Goal: Task Accomplishment & Management: Manage account settings

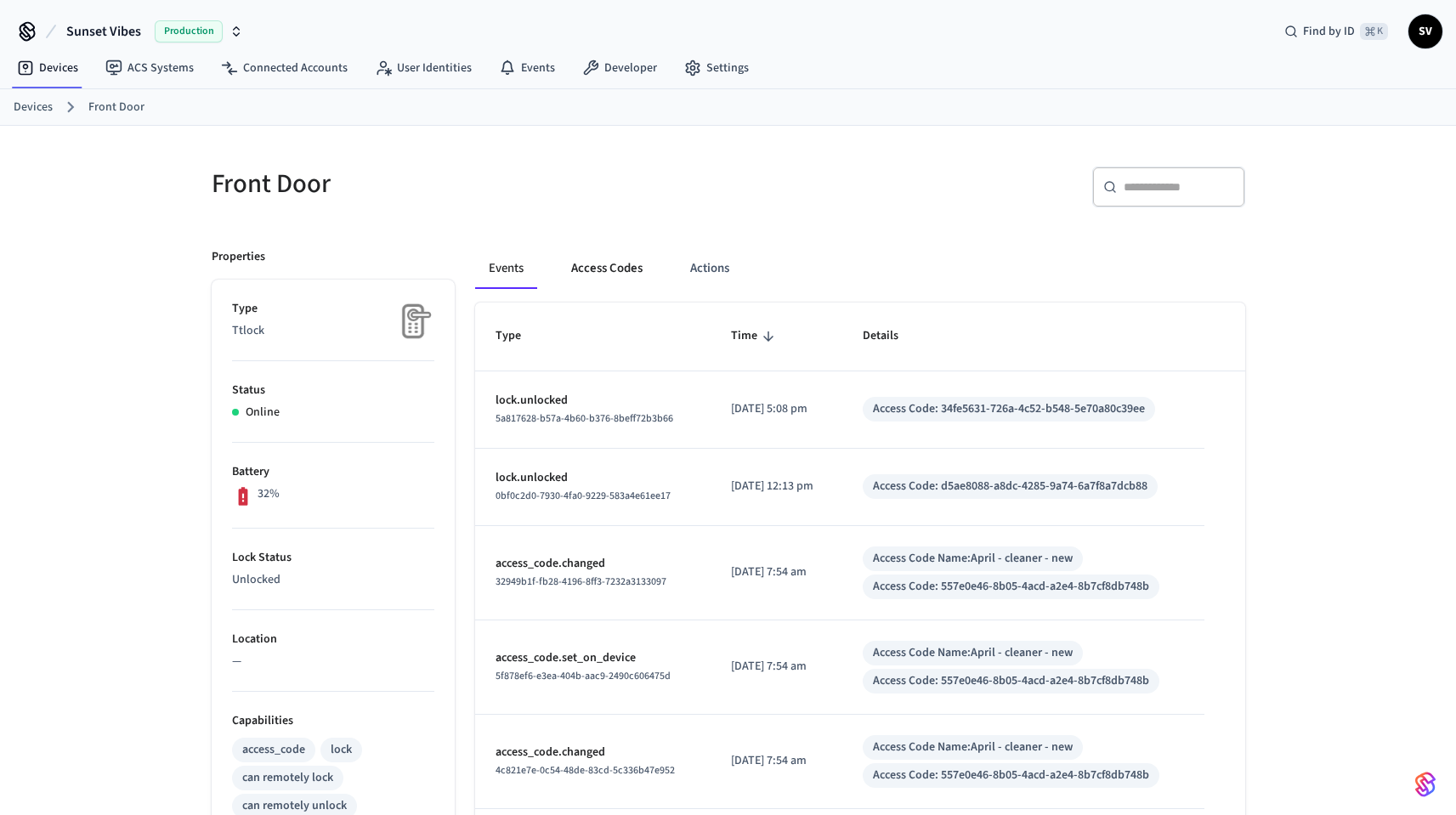
click at [602, 269] on button "Access Codes" at bounding box center [607, 268] width 99 height 40
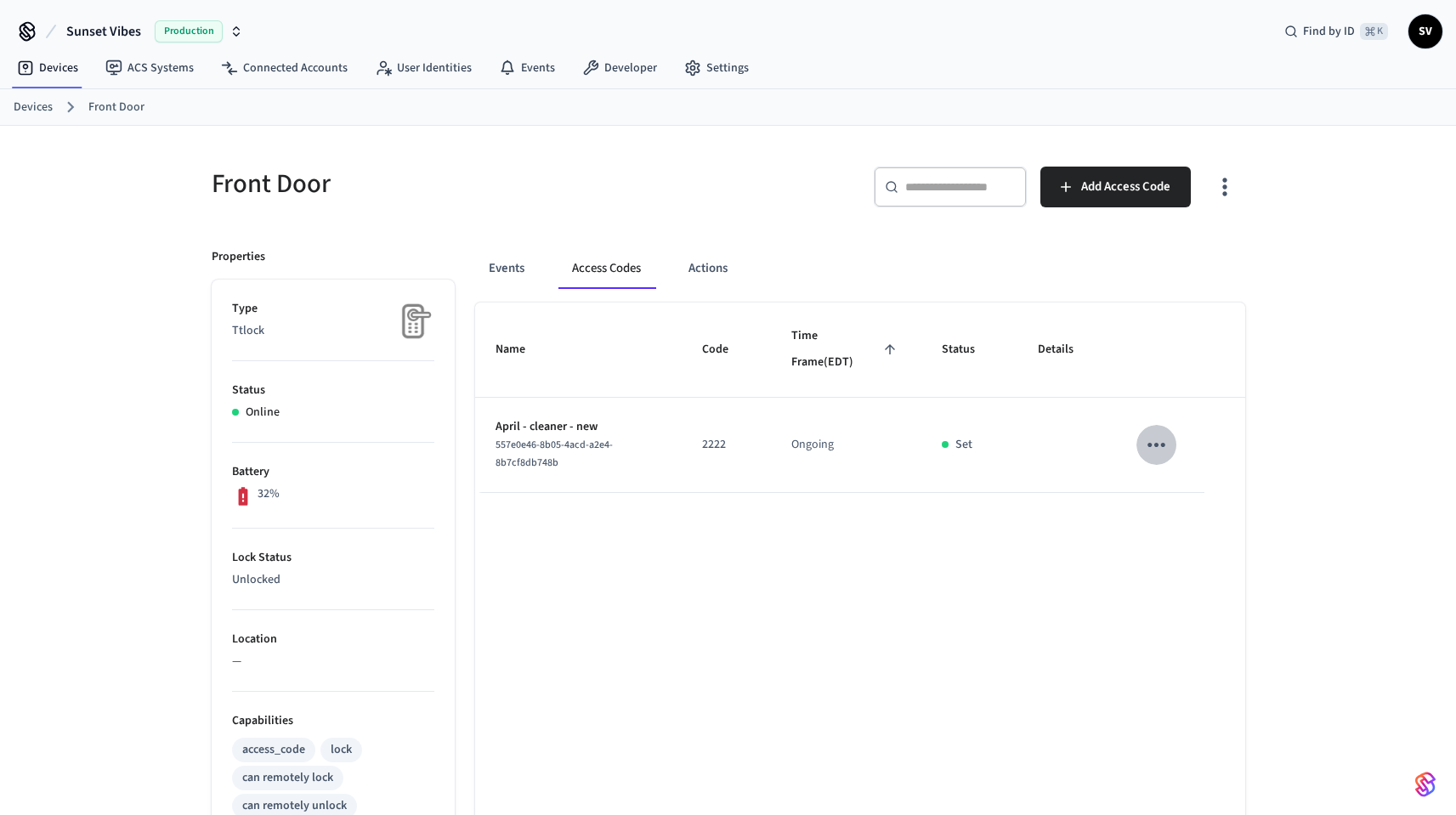
click at [1151, 441] on icon "sticky table" at bounding box center [1156, 444] width 27 height 27
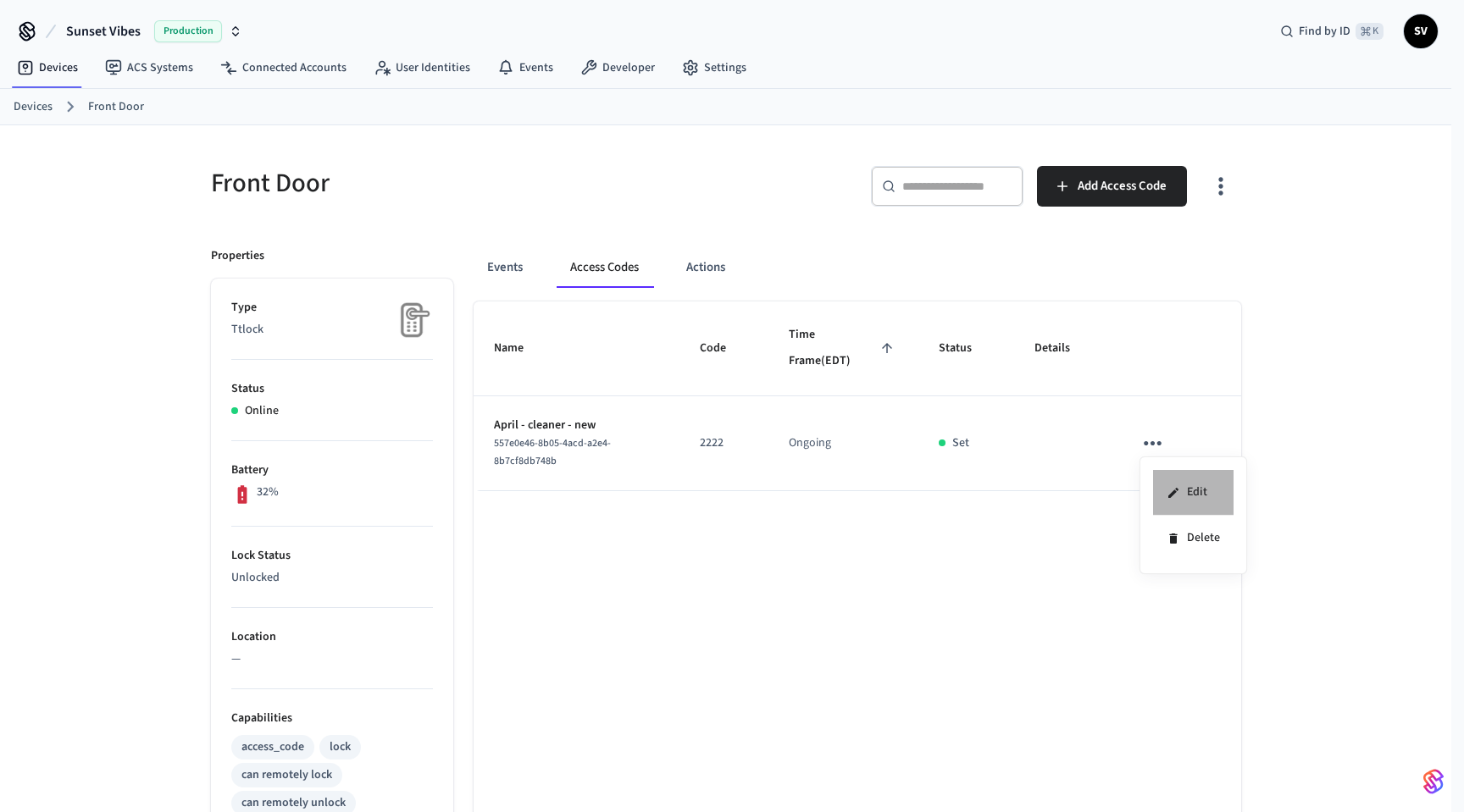
click at [1209, 492] on li "Edit" at bounding box center [1193, 493] width 81 height 46
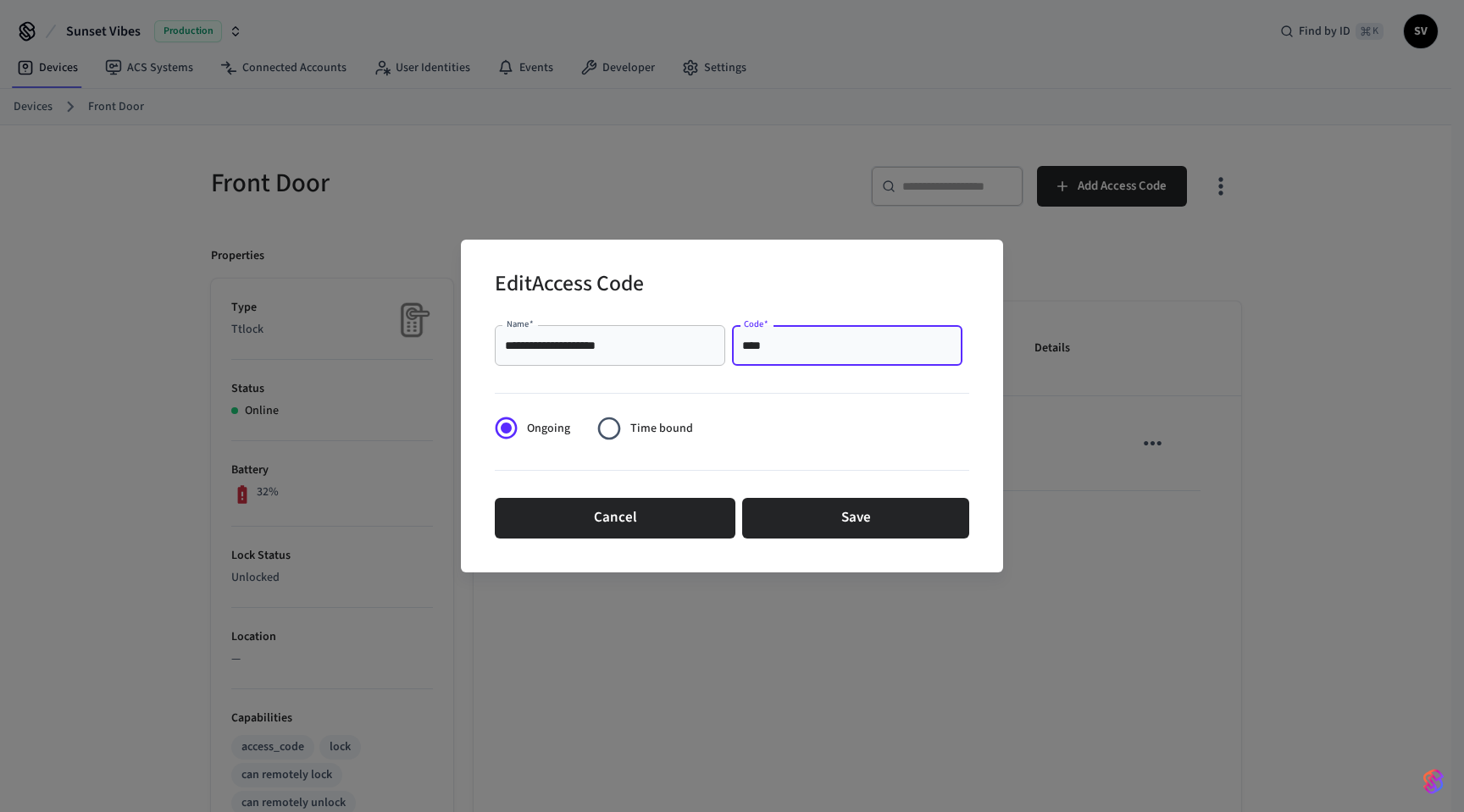
drag, startPoint x: 775, startPoint y: 348, endPoint x: 715, endPoint y: 347, distance: 60.0
click at [715, 347] on div "**********" at bounding box center [732, 345] width 474 height 54
type input "****"
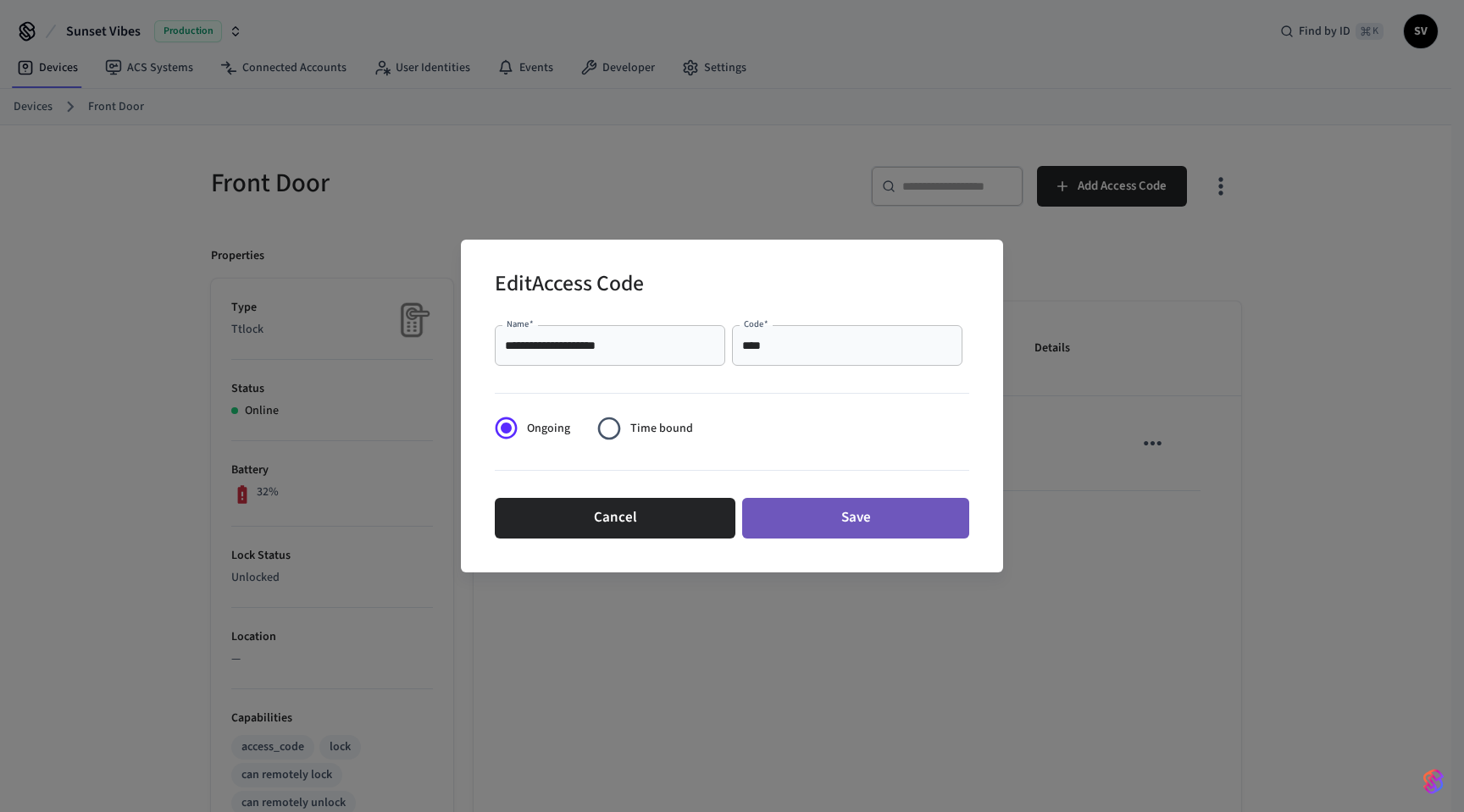
click at [879, 521] on button "Save" at bounding box center [855, 517] width 227 height 40
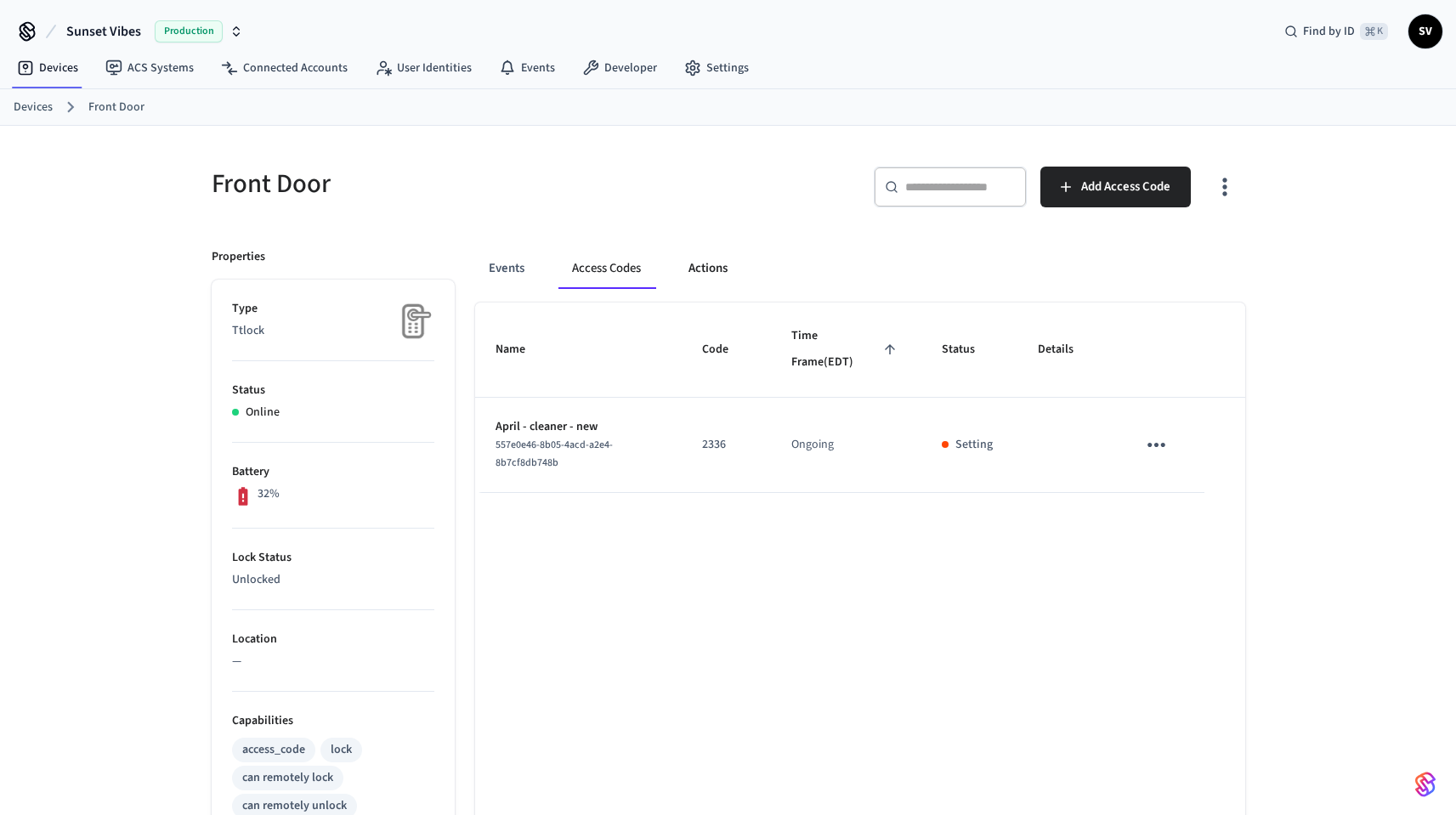
click at [702, 269] on button "Actions" at bounding box center [707, 268] width 66 height 40
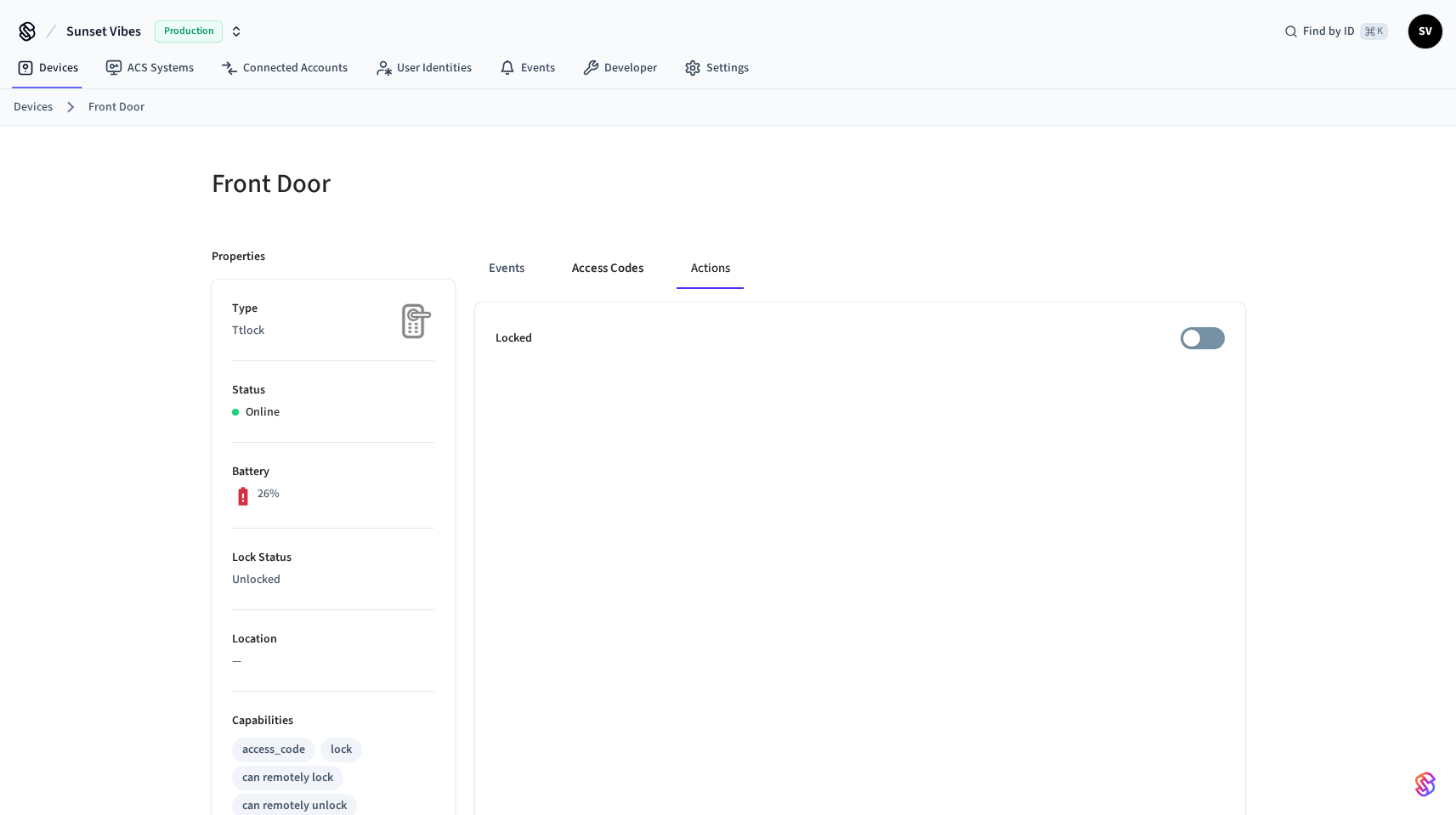
click at [605, 259] on button "Access Codes" at bounding box center [608, 268] width 99 height 40
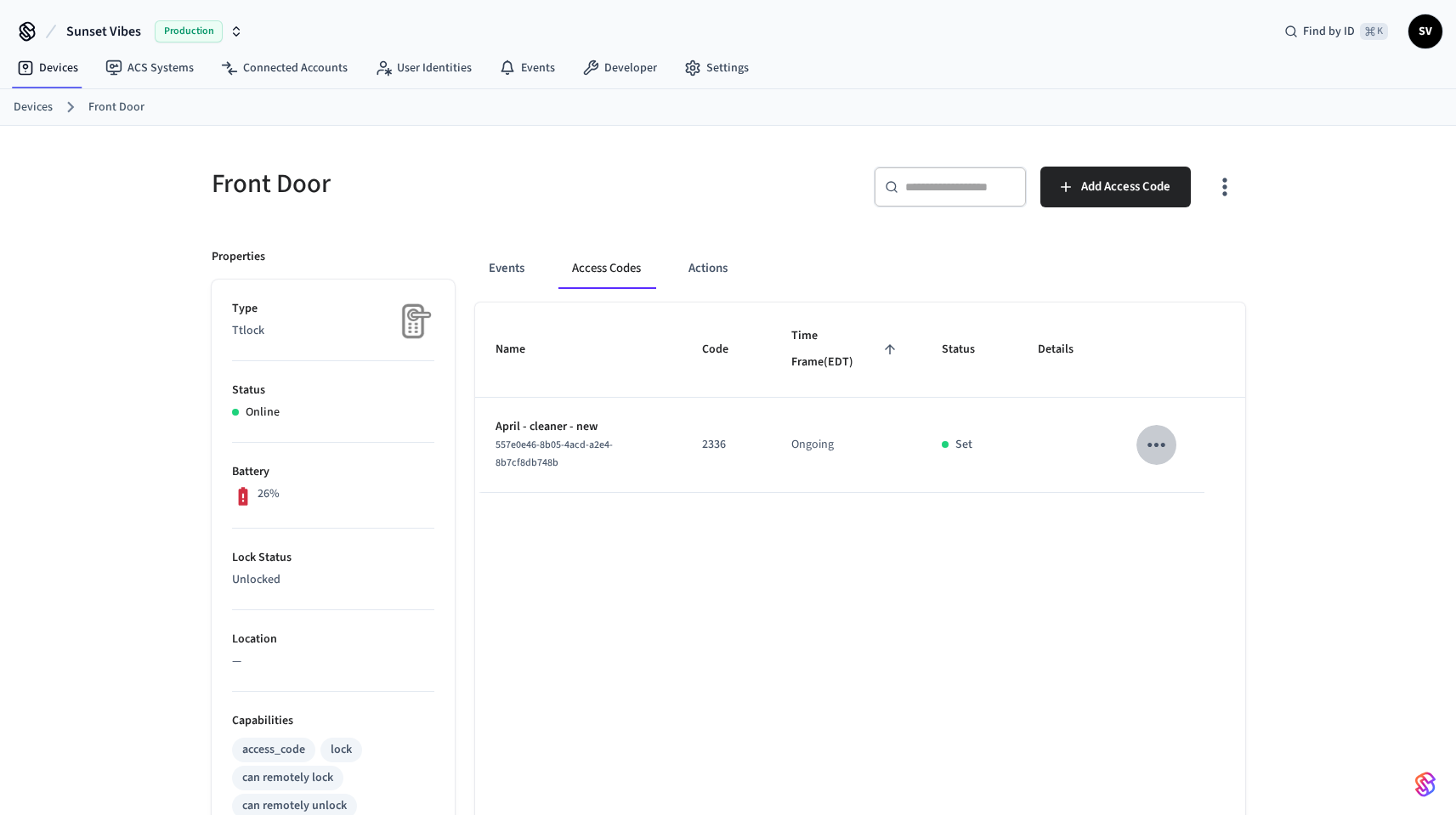
click at [1158, 441] on icon "sticky table" at bounding box center [1156, 444] width 27 height 27
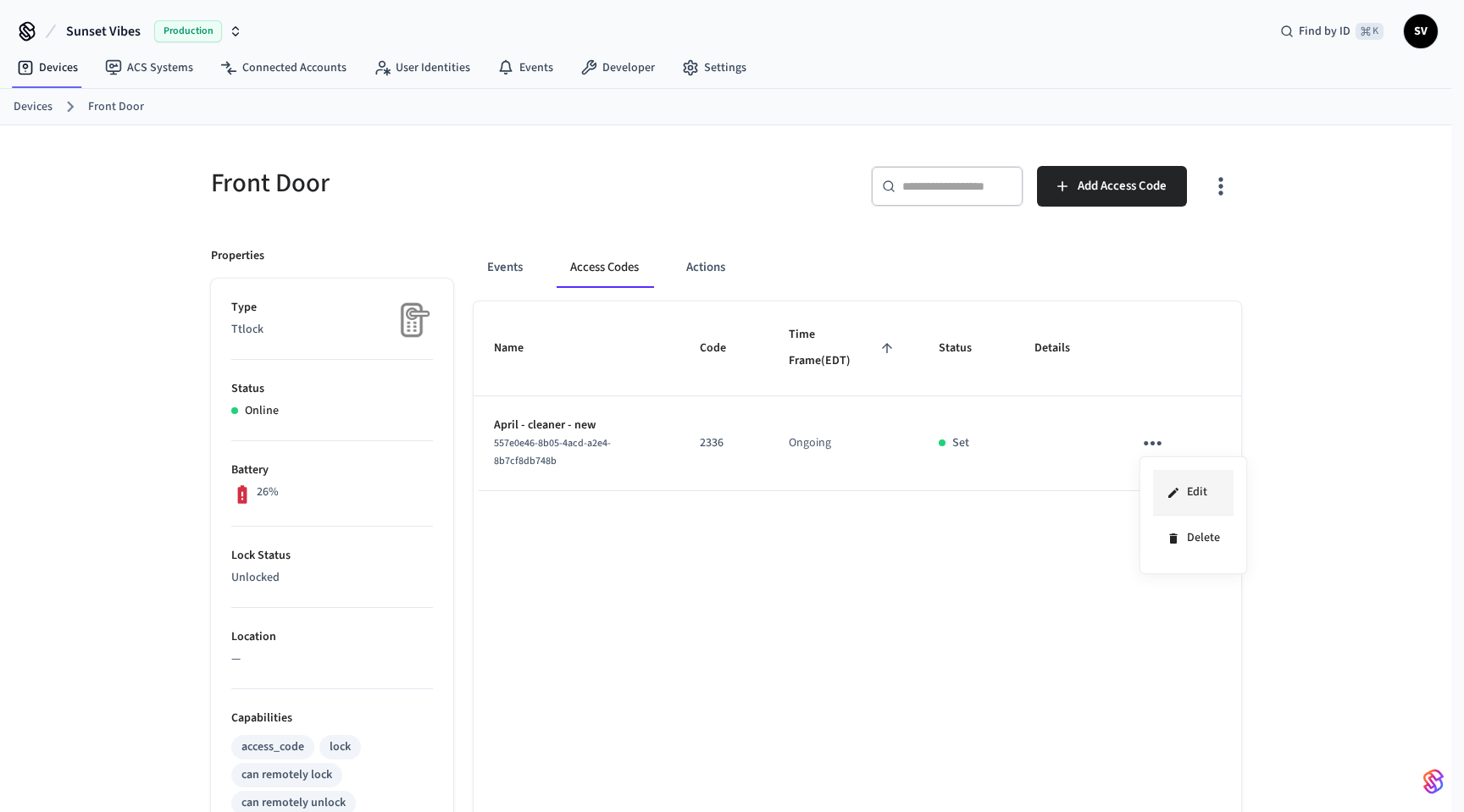
click at [1202, 493] on li "Edit" at bounding box center [1193, 493] width 81 height 46
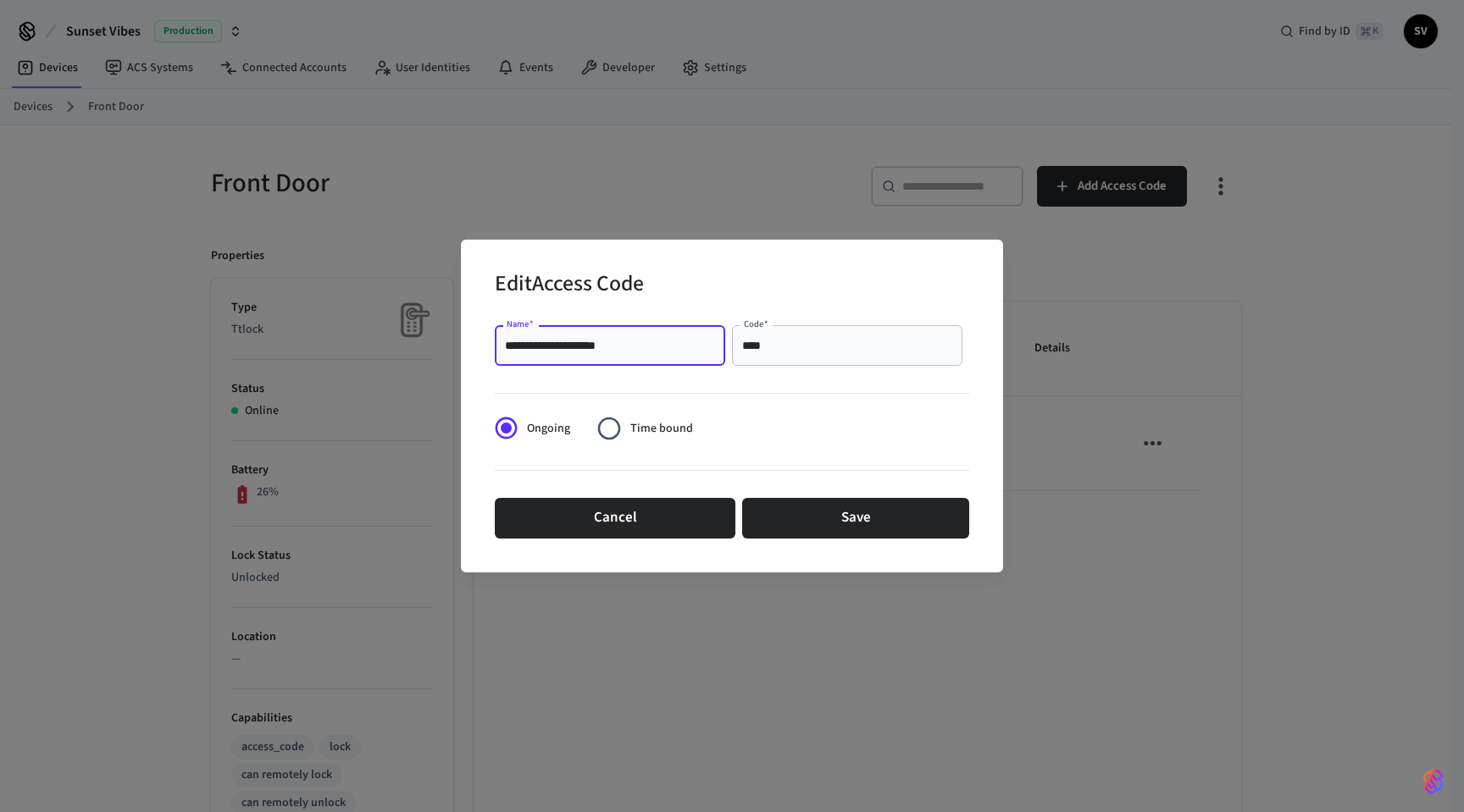
click at [614, 346] on input "**********" at bounding box center [610, 345] width 210 height 17
type input "**********"
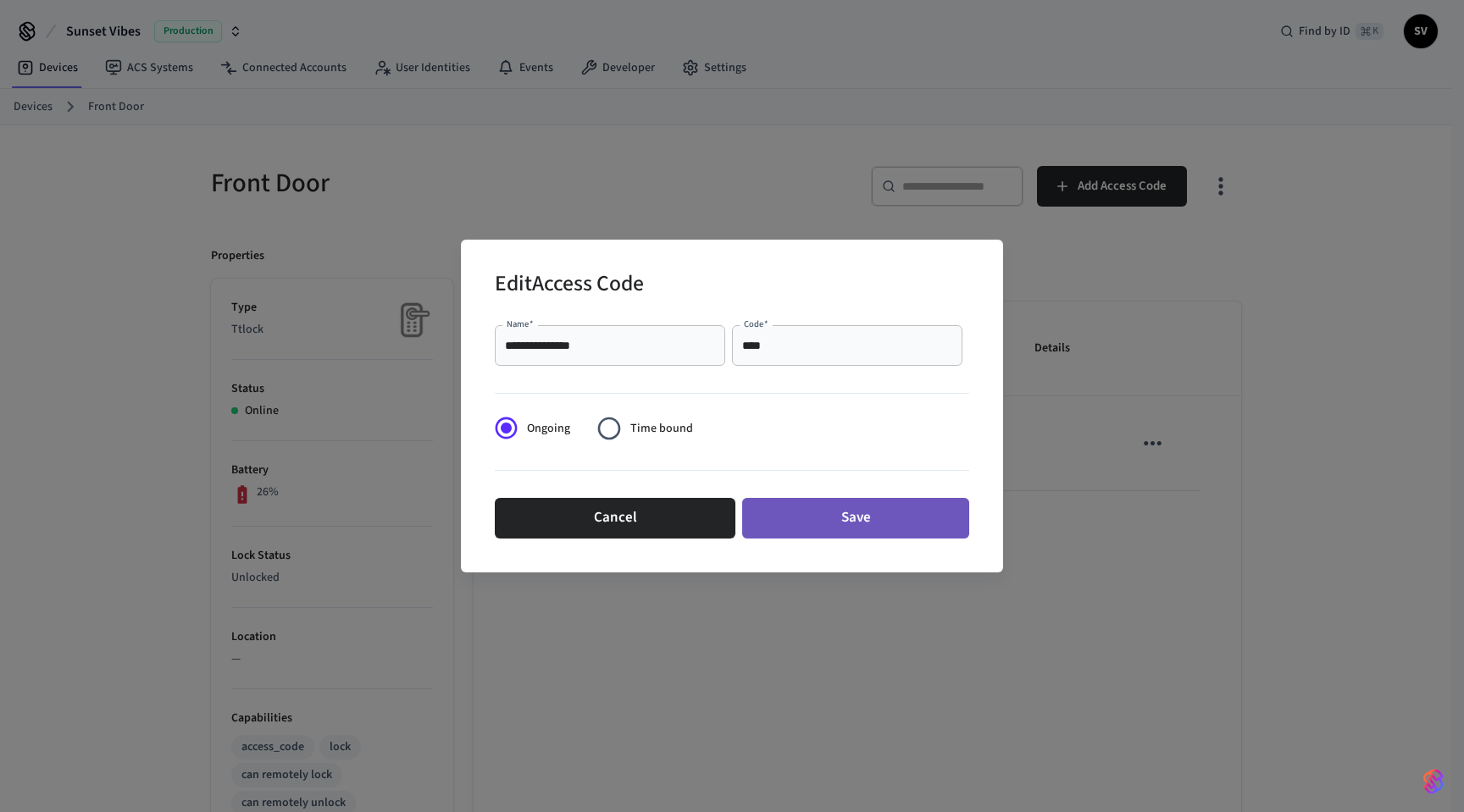
click at [854, 523] on button "Save" at bounding box center [855, 517] width 227 height 40
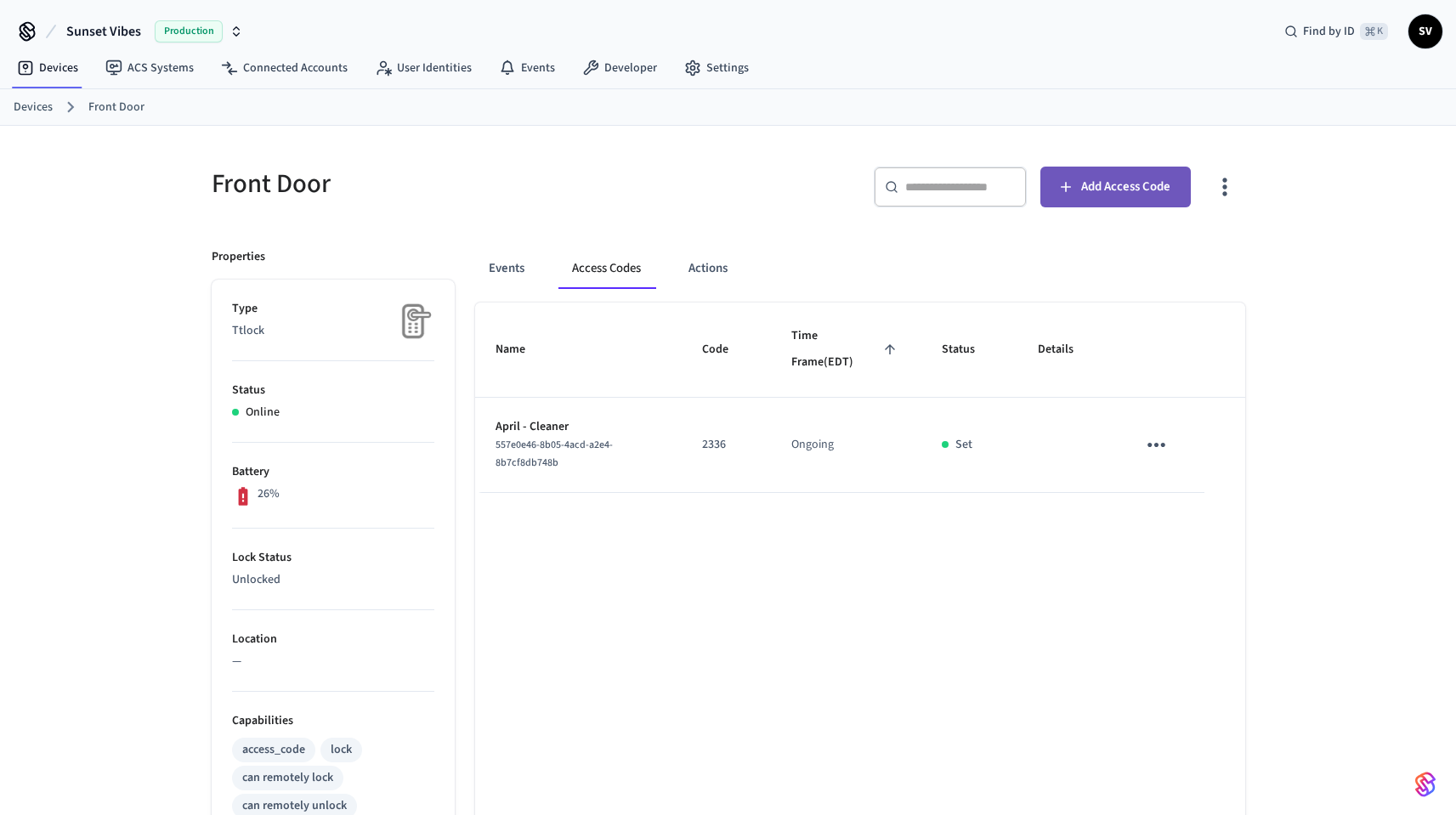
click at [1119, 190] on span "Add Access Code" at bounding box center [1125, 187] width 90 height 22
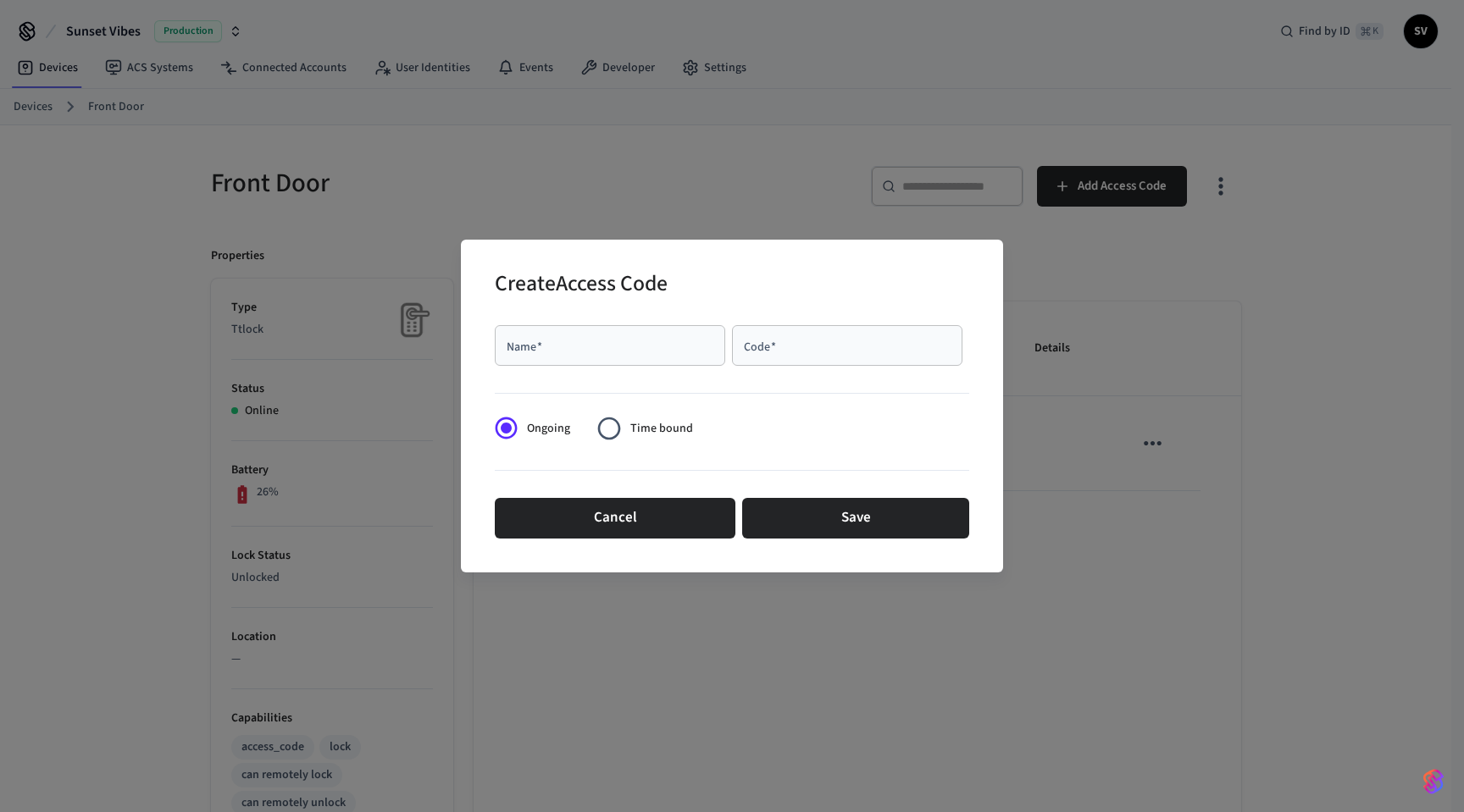
click at [632, 429] on span "Time bound" at bounding box center [662, 429] width 63 height 18
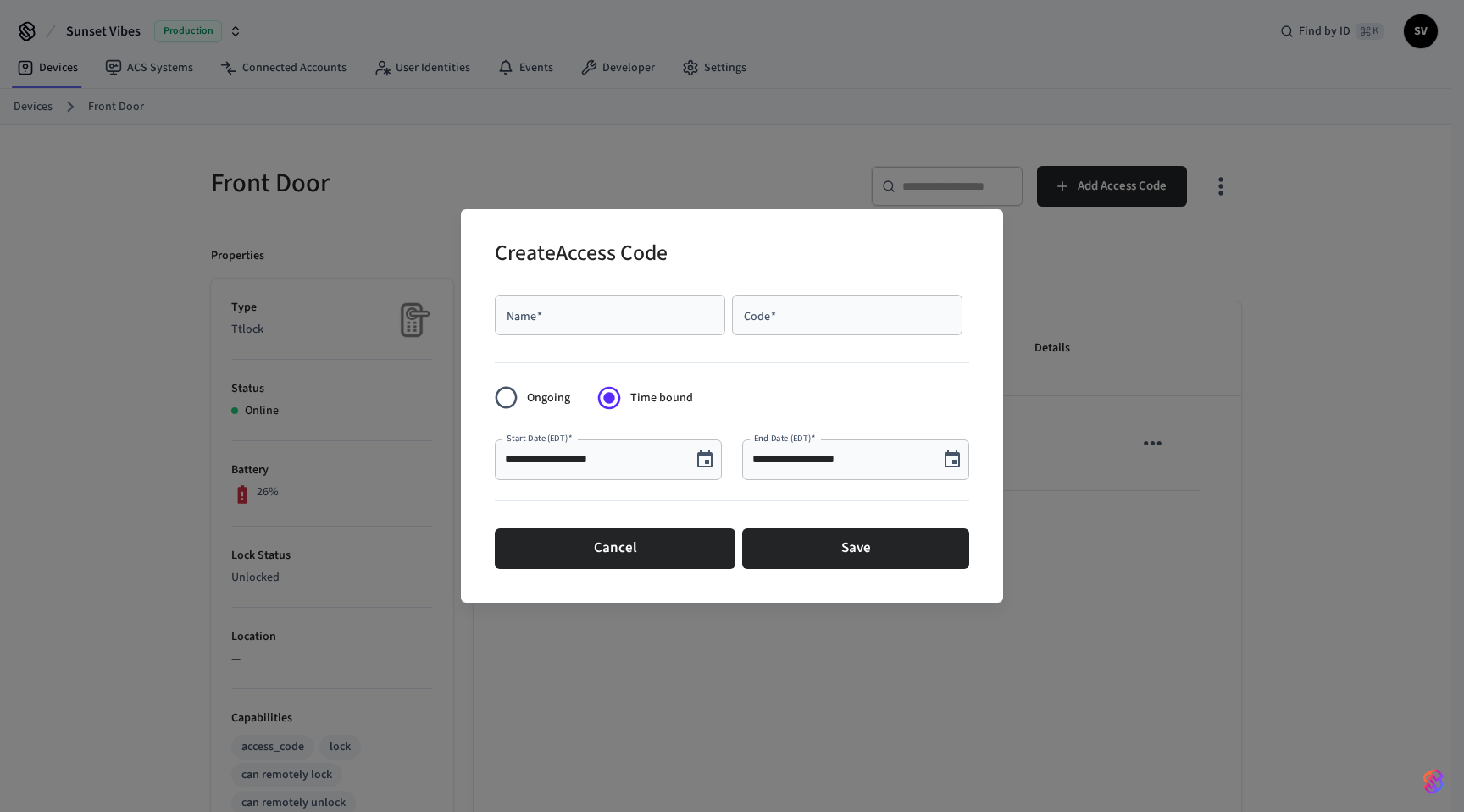
click at [540, 404] on span "Ongoing" at bounding box center [549, 399] width 43 height 18
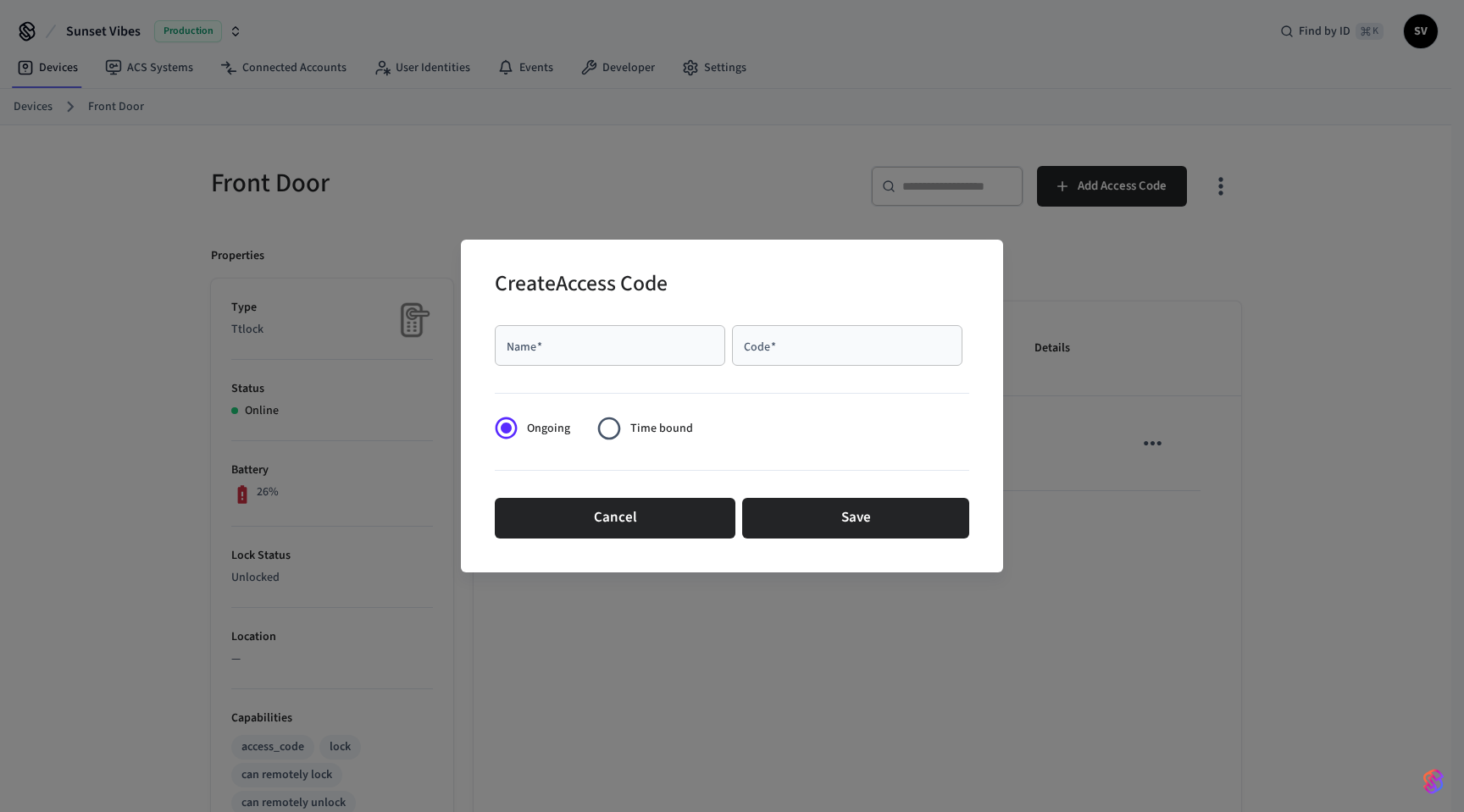
click at [663, 428] on span "Time bound" at bounding box center [662, 429] width 63 height 18
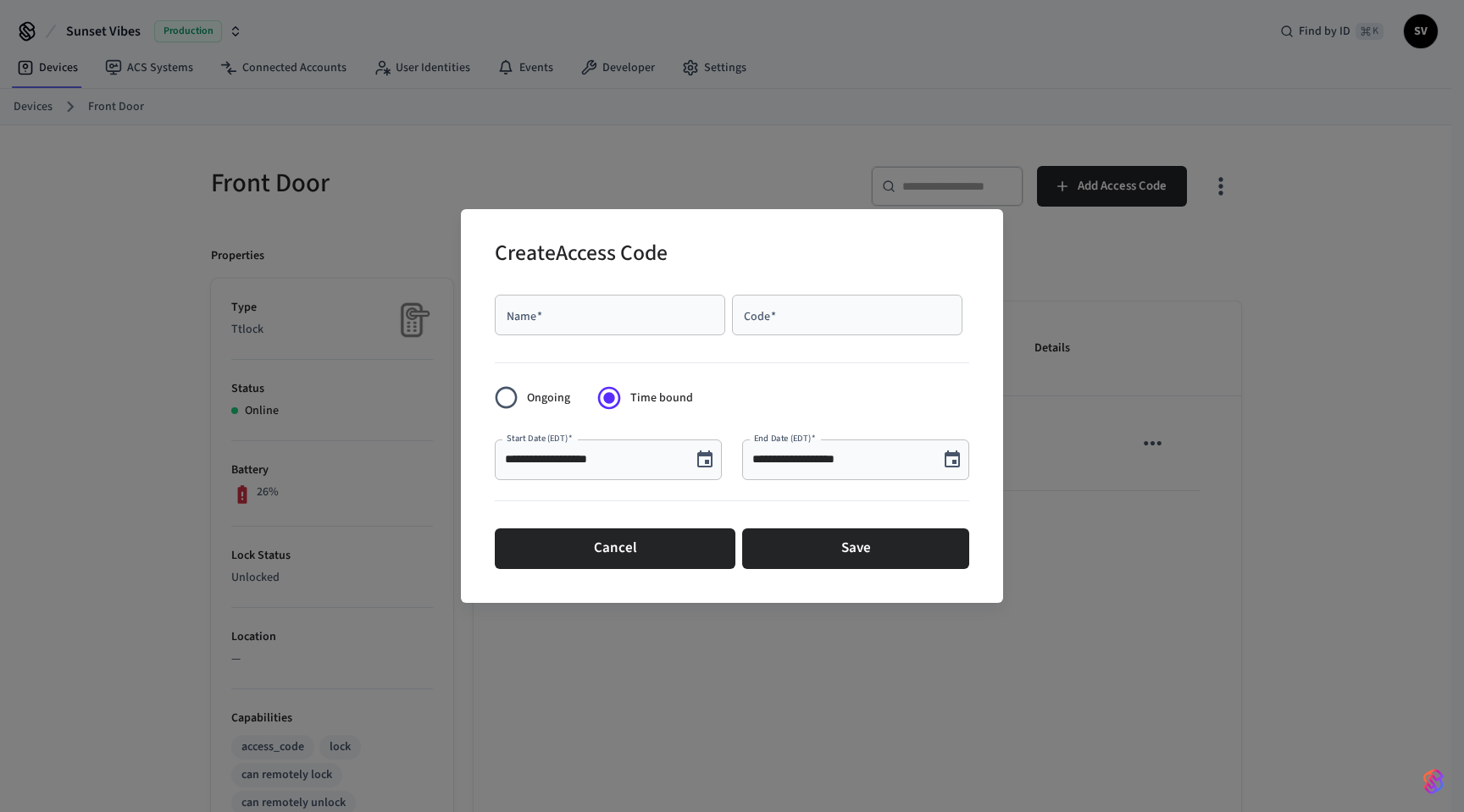
click at [551, 398] on span "Ongoing" at bounding box center [549, 399] width 43 height 18
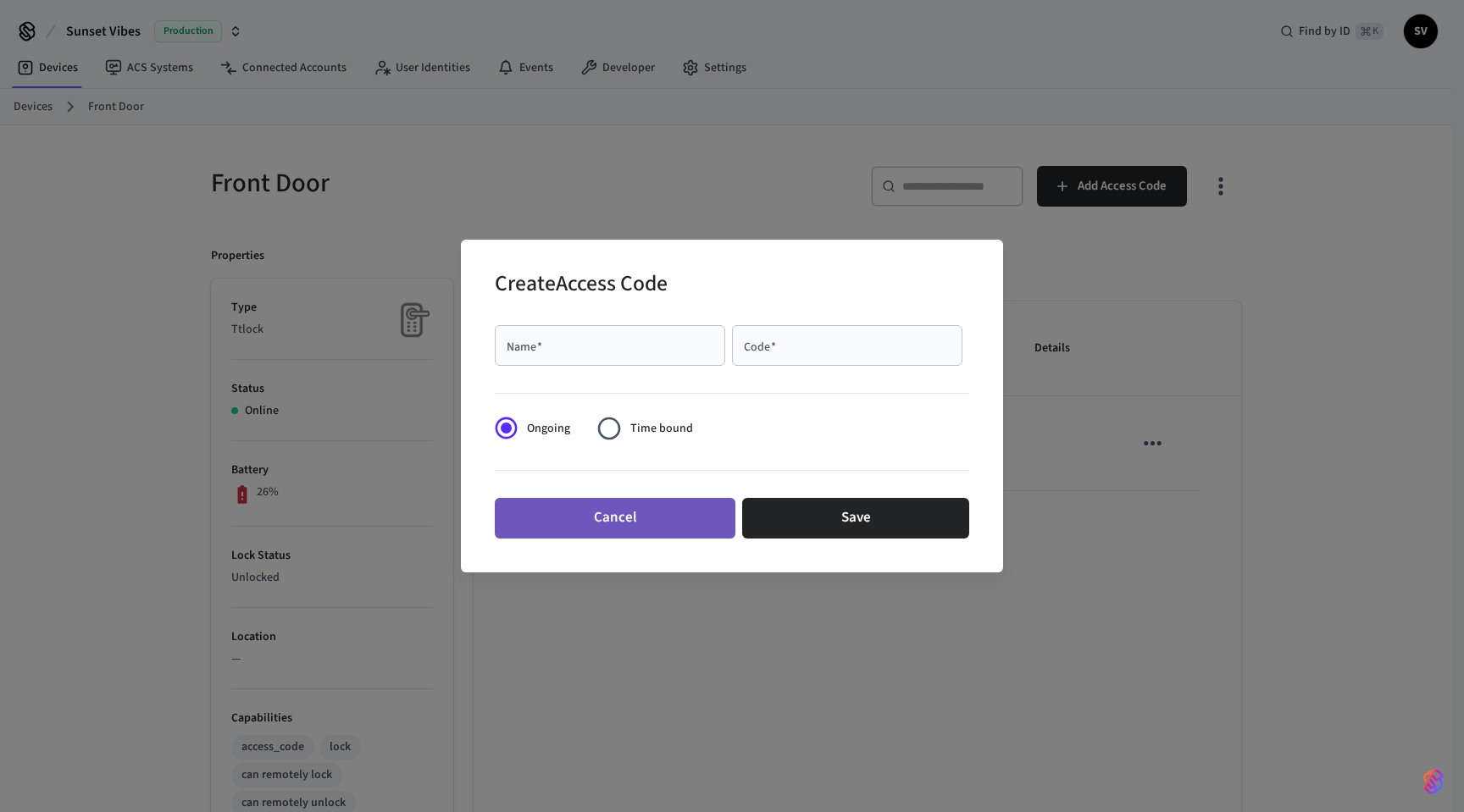
click at [646, 517] on button "Cancel" at bounding box center [615, 517] width 241 height 40
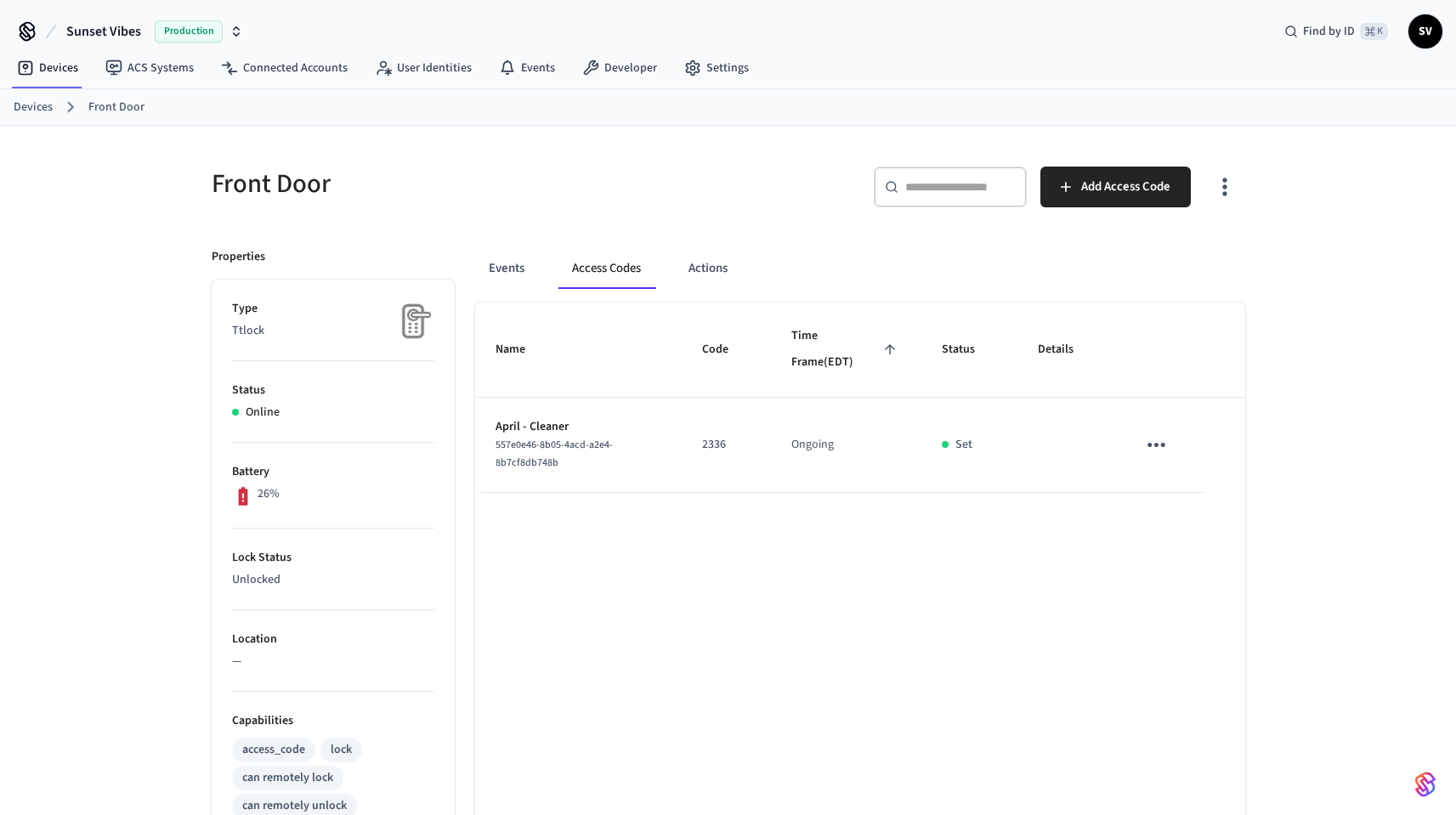
click at [1166, 441] on icon "sticky table" at bounding box center [1156, 444] width 27 height 27
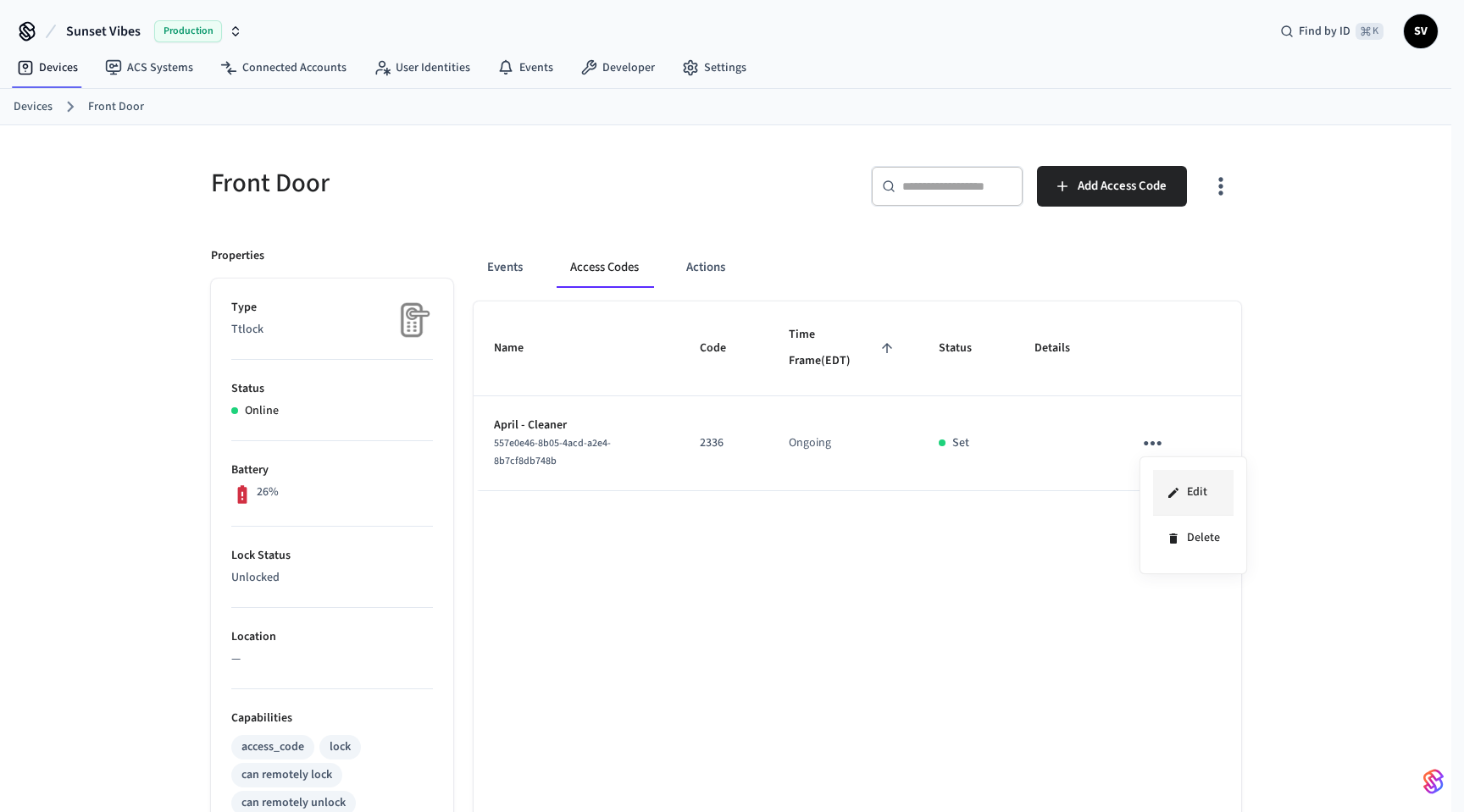
click at [1187, 488] on li "Edit" at bounding box center [1193, 493] width 81 height 46
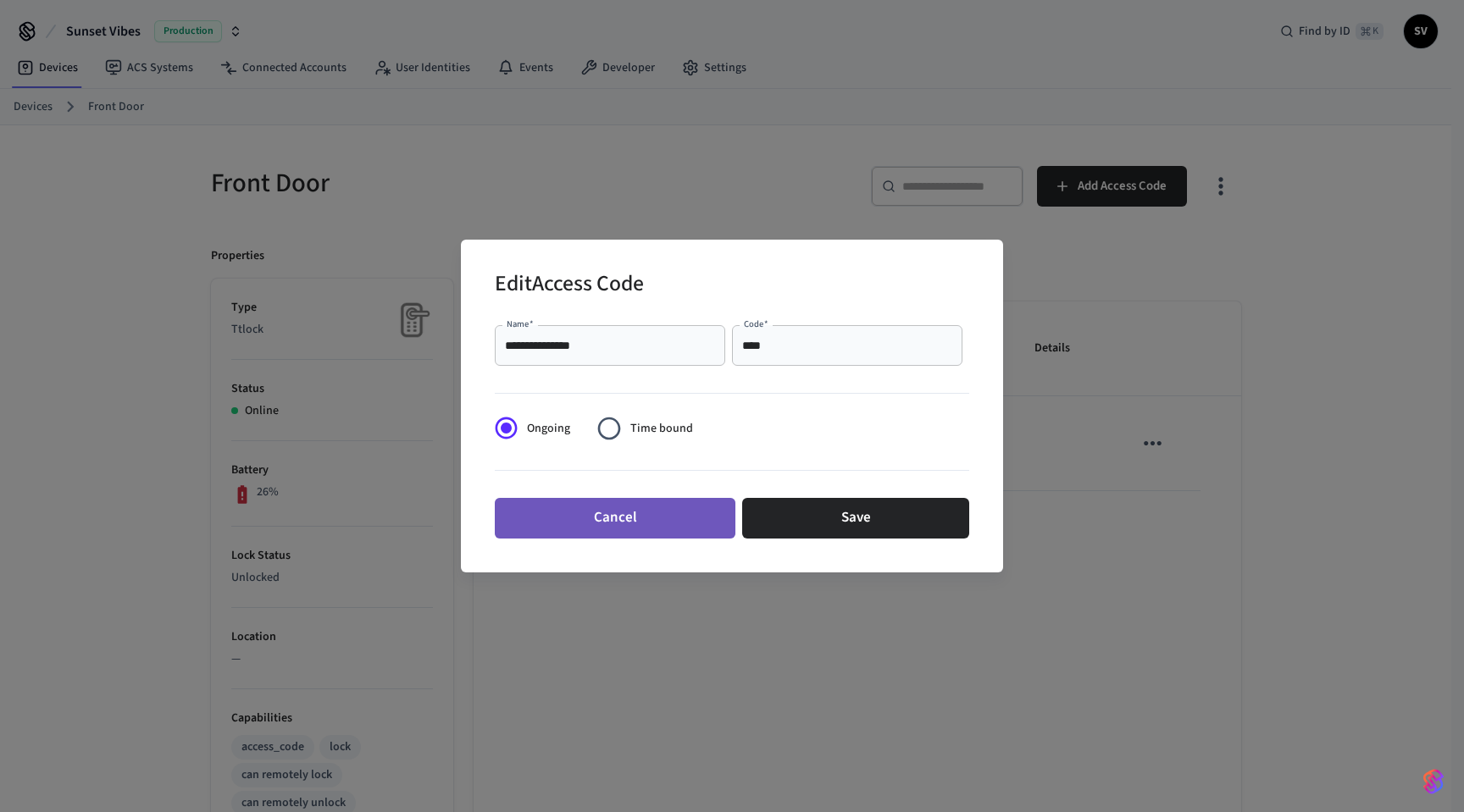
click at [654, 518] on button "Cancel" at bounding box center [615, 517] width 241 height 40
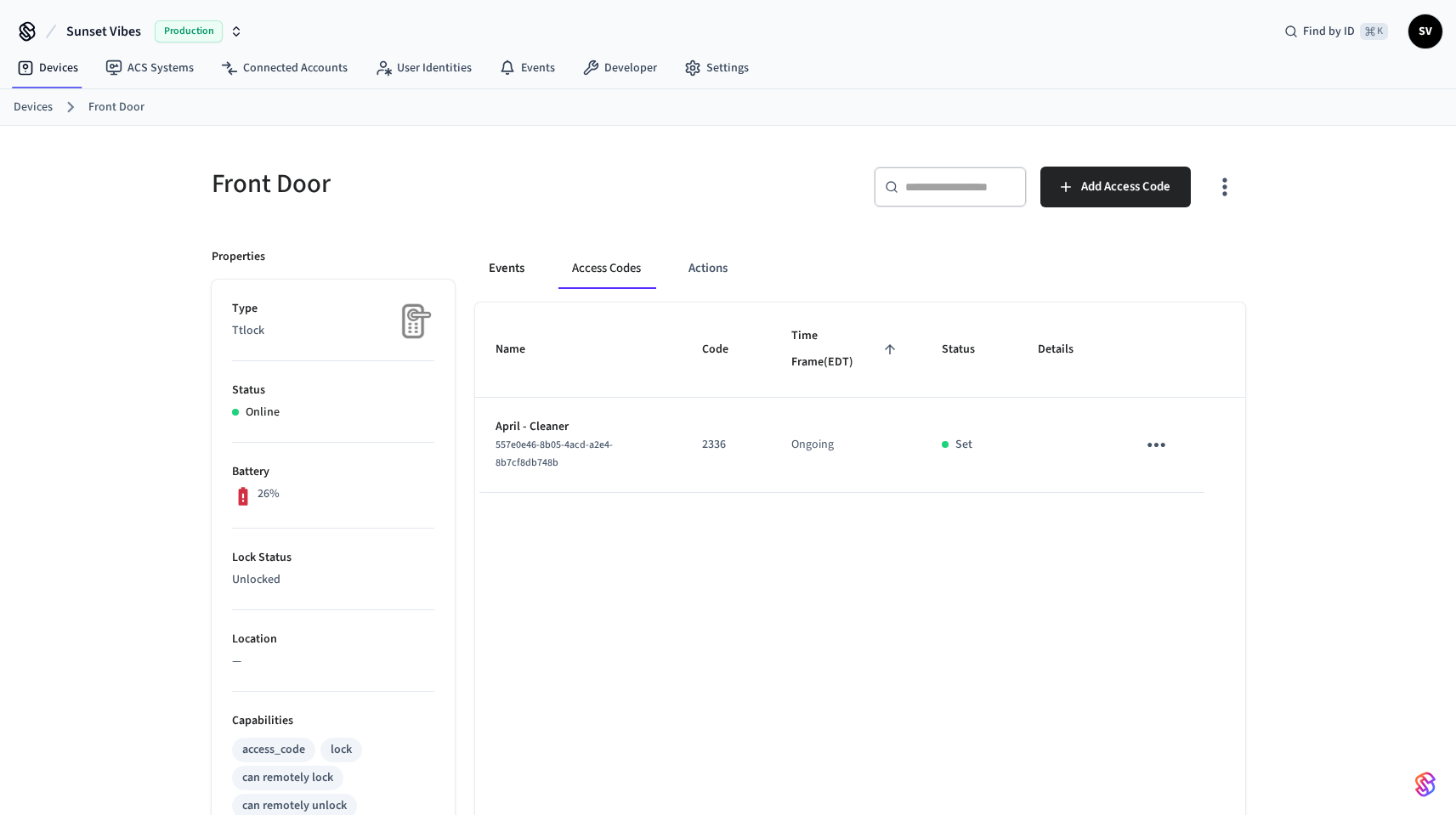
click at [510, 271] on button "Events" at bounding box center [506, 268] width 63 height 40
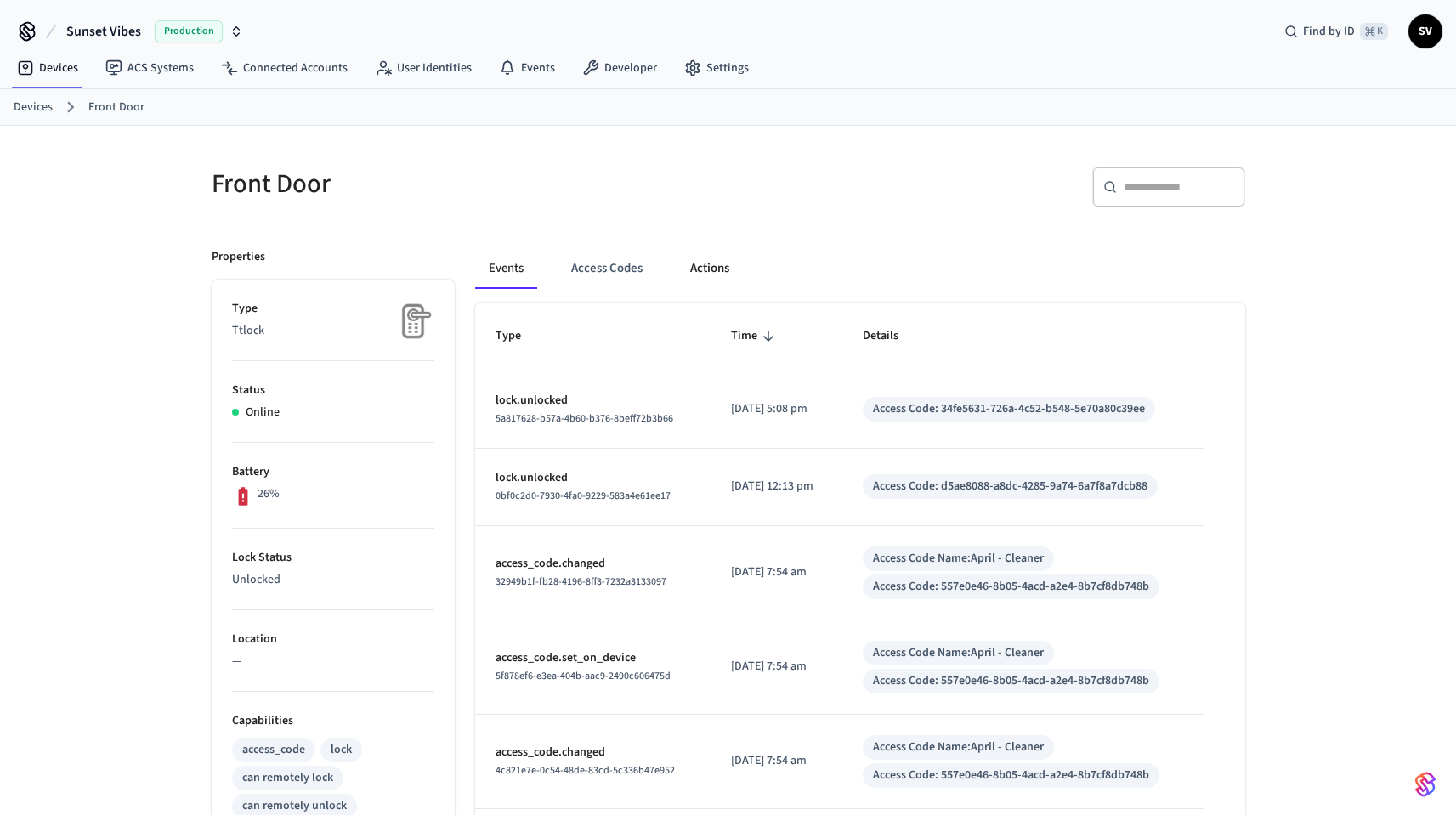
click at [691, 268] on button "Actions" at bounding box center [709, 268] width 66 height 40
